Goal: Navigation & Orientation: Go to known website

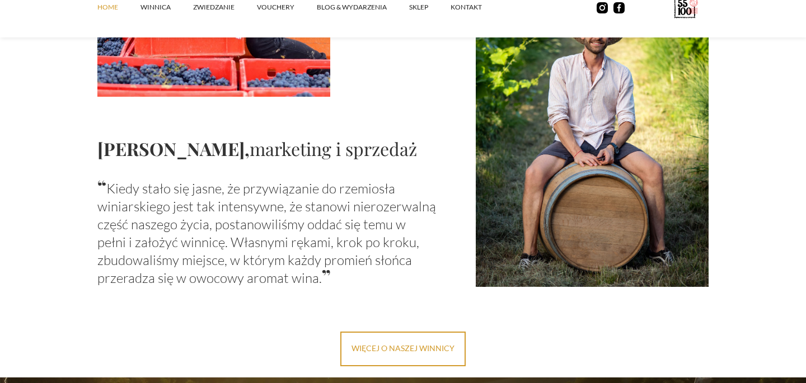
scroll to position [1334, 0]
